Goal: Transaction & Acquisition: Purchase product/service

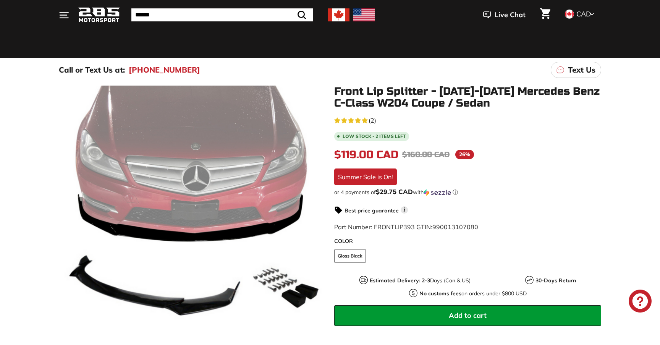
scroll to position [64, 0]
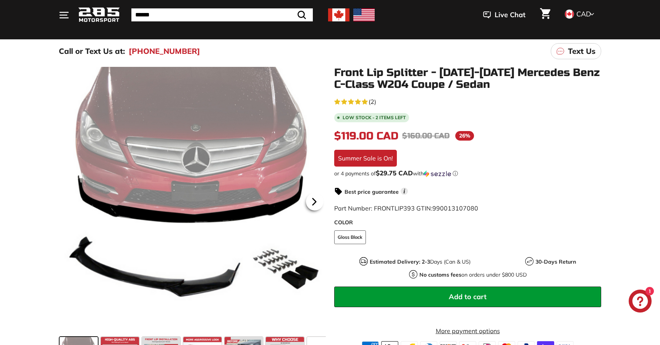
click at [315, 205] on icon at bounding box center [314, 202] width 18 height 18
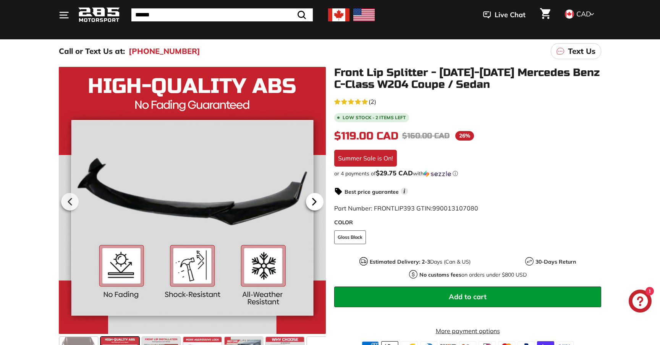
click at [315, 204] on icon at bounding box center [314, 202] width 18 height 18
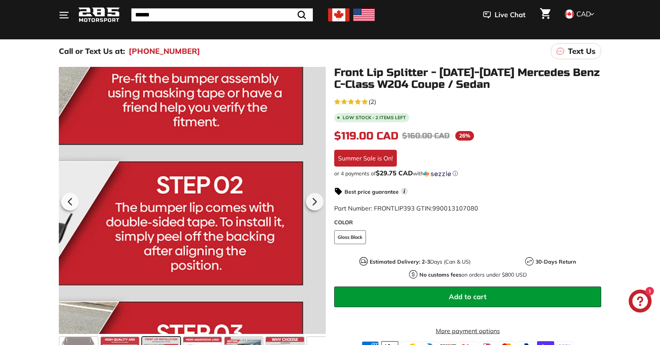
click at [314, 213] on div at bounding box center [192, 200] width 267 height 267
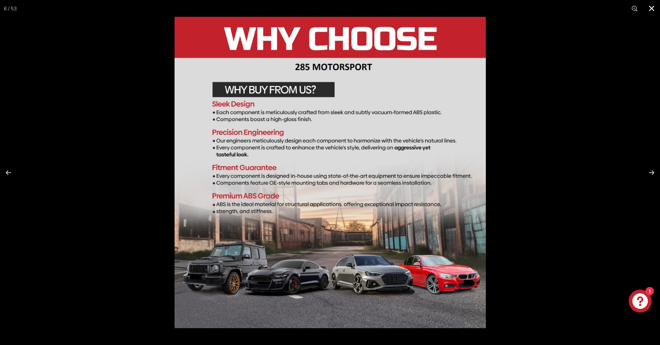
click at [648, 135] on div at bounding box center [504, 189] width 660 height 345
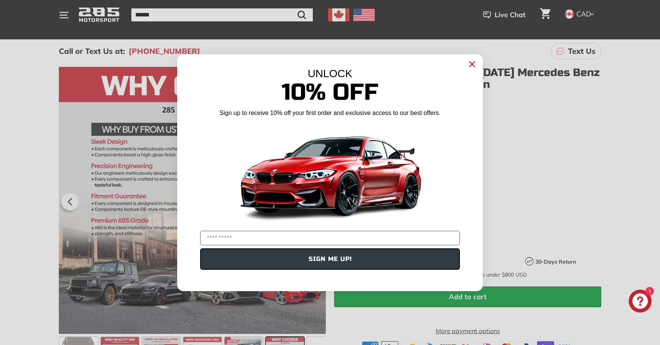
click at [471, 65] on icon "Close dialog" at bounding box center [472, 63] width 5 height 5
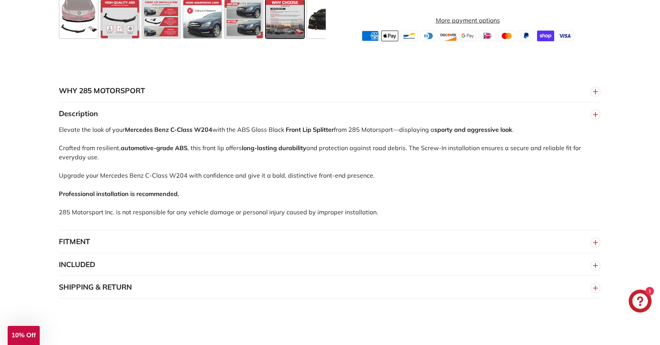
scroll to position [402, 0]
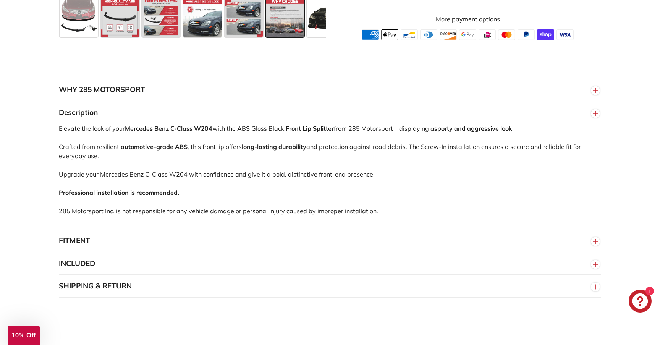
click at [283, 231] on button "FITMENT" at bounding box center [330, 240] width 542 height 23
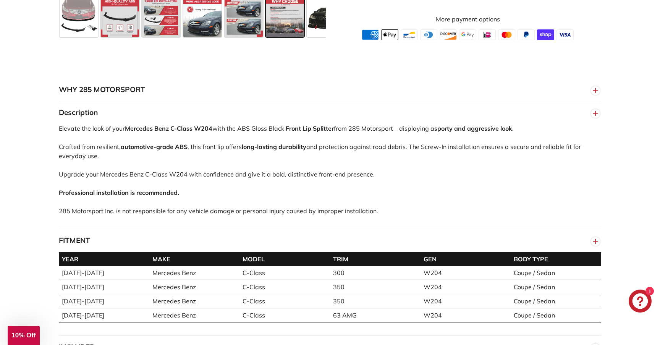
scroll to position [498, 0]
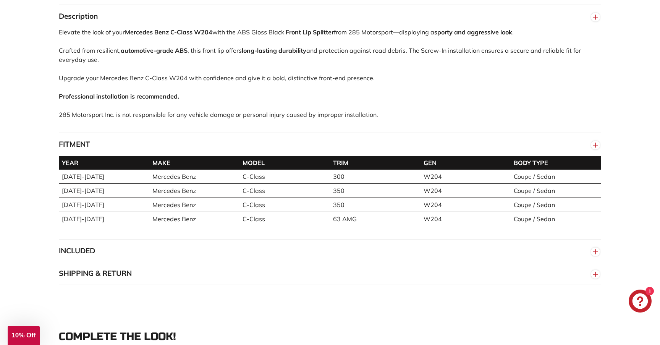
click at [271, 246] on button "INCLUDED" at bounding box center [330, 250] width 542 height 23
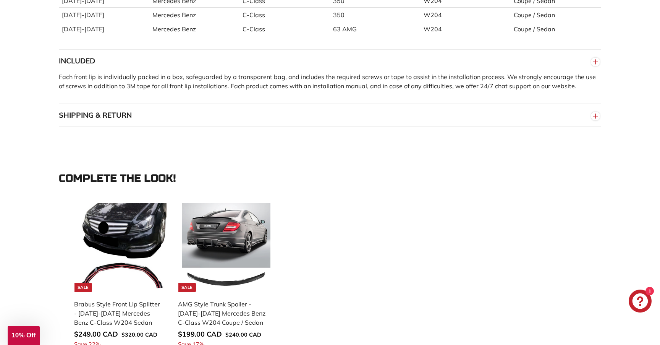
scroll to position [696, 0]
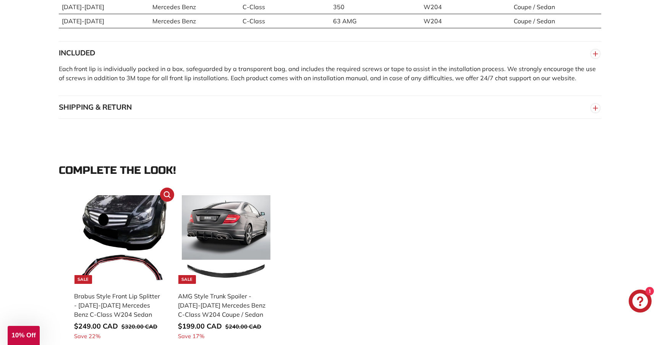
click at [145, 226] on img at bounding box center [122, 239] width 89 height 89
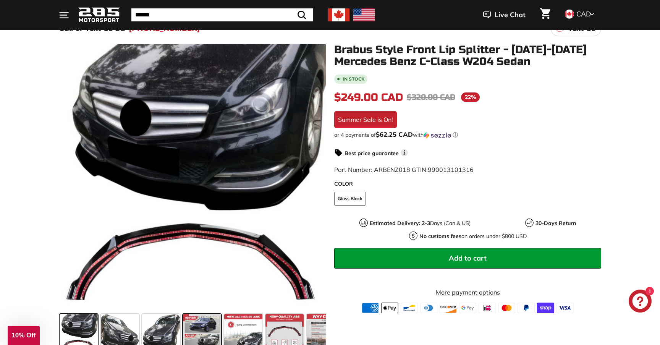
scroll to position [120, 0]
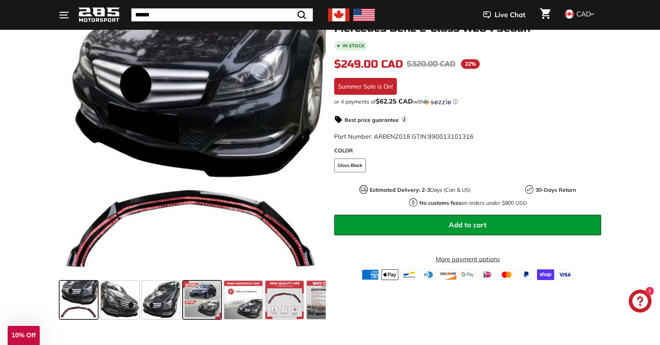
click at [215, 306] on span at bounding box center [202, 300] width 38 height 38
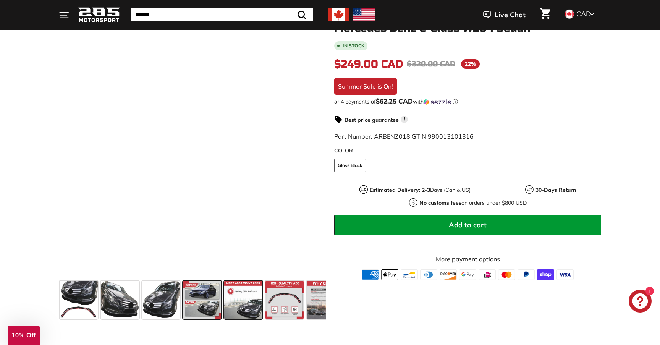
click at [248, 306] on span at bounding box center [243, 300] width 38 height 38
